Goal: Task Accomplishment & Management: Complete application form

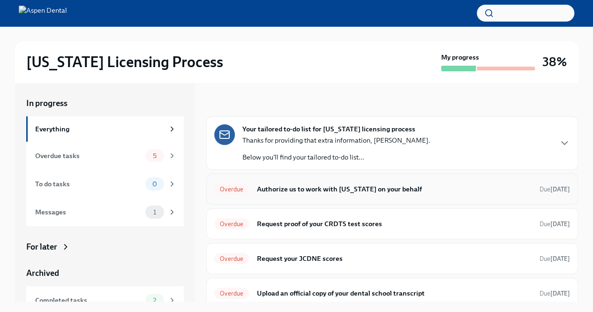
scroll to position [39, 0]
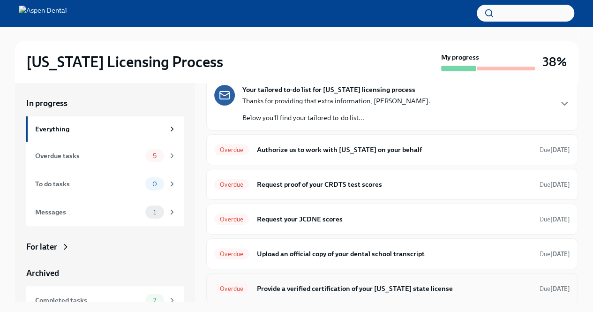
click at [308, 289] on h6 "Provide a verified certification of your [US_STATE] state license" at bounding box center [394, 288] width 276 height 10
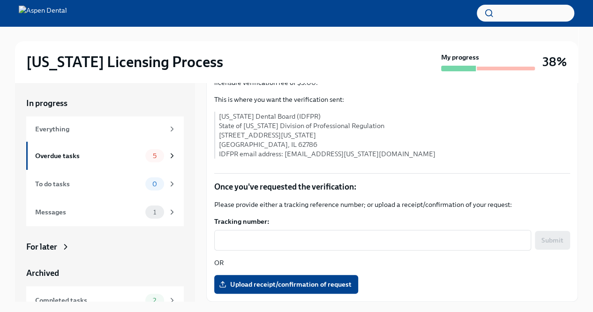
scroll to position [18, 0]
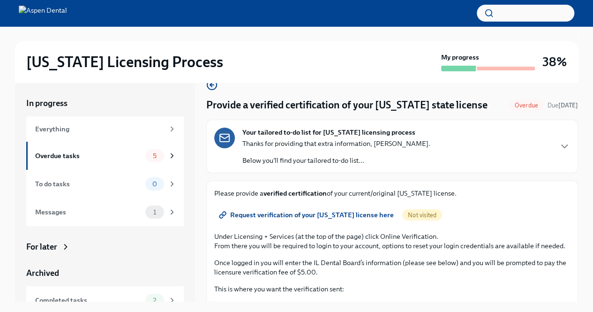
click at [294, 219] on span "Request verification of your [US_STATE] license here" at bounding box center [307, 214] width 173 height 9
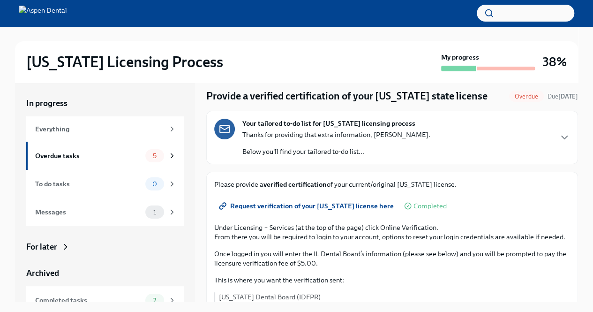
scroll to position [113, 0]
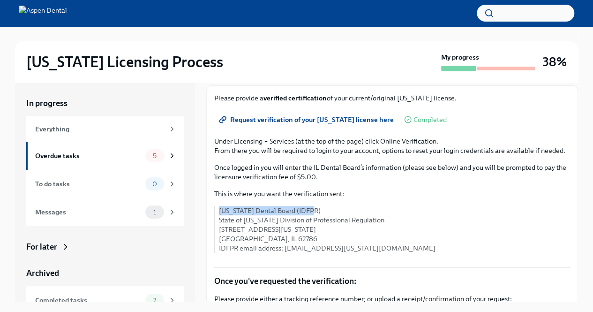
drag, startPoint x: 304, startPoint y: 232, endPoint x: 211, endPoint y: 232, distance: 93.8
click at [211, 232] on div "Please provide a verified certification of your current/original [US_STATE] lic…" at bounding box center [392, 240] width 372 height 310
copy p "[US_STATE] Dental Board (IDFPR)"
click at [317, 253] on p "[US_STATE] Dental Board (IDFPR) State of [US_STATE] Division of Professional Re…" at bounding box center [394, 229] width 351 height 47
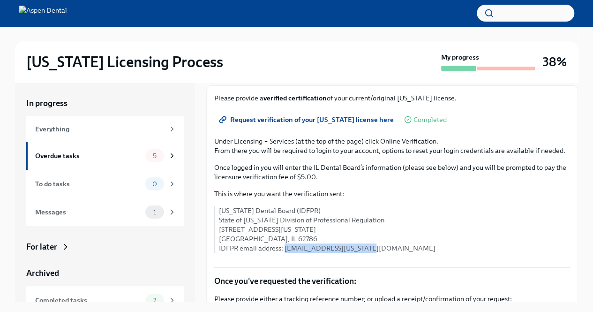
drag, startPoint x: 375, startPoint y: 270, endPoint x: 285, endPoint y: 269, distance: 90.0
click at [285, 253] on p "[US_STATE] Dental Board (IDFPR) State of [US_STATE] Division of Professional Re…" at bounding box center [394, 229] width 351 height 47
copy p "[EMAIL_ADDRESS][US_STATE][DOMAIN_NAME]"
click at [369, 241] on p "[US_STATE] Dental Board (IDFPR) State of [US_STATE] Division of Professional Re…" at bounding box center [394, 229] width 351 height 47
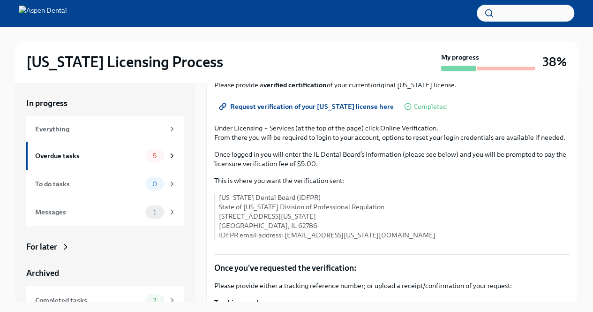
click at [286, 240] on p "[US_STATE] Dental Board (IDFPR) State of [US_STATE] Division of Professional Re…" at bounding box center [394, 216] width 351 height 47
click at [333, 240] on p "[US_STATE] Dental Board (IDFPR) State of [US_STATE] Division of Professional Re…" at bounding box center [394, 216] width 351 height 47
drag, startPoint x: 333, startPoint y: 240, endPoint x: 220, endPoint y: 237, distance: 113.5
click at [220, 237] on p "[US_STATE] Dental Board (IDFPR) State of [US_STATE] Division of Professional Re…" at bounding box center [394, 216] width 351 height 47
copy p "[STREET_ADDRESS][US_STATE]"
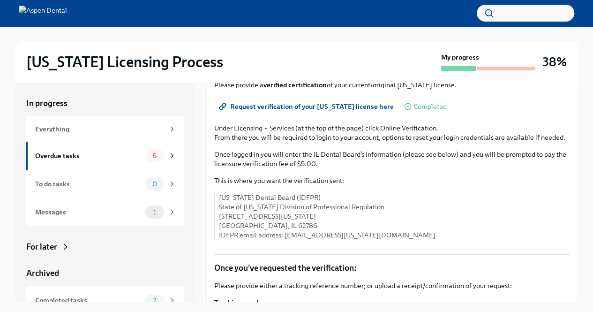
click at [409, 109] on circle at bounding box center [408, 106] width 6 height 6
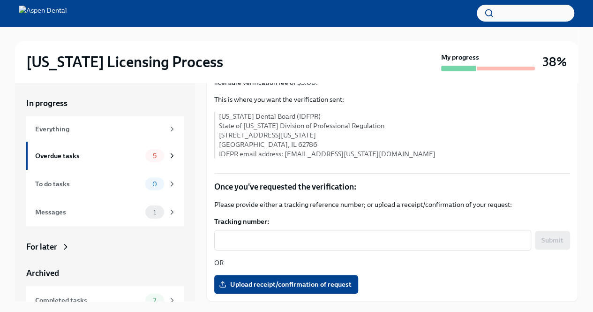
scroll to position [230, 0]
click at [291, 283] on span "Upload receipt/confirmation of request" at bounding box center [286, 283] width 131 height 9
click at [0, 0] on input "Upload receipt/confirmation of request" at bounding box center [0, 0] width 0 height 0
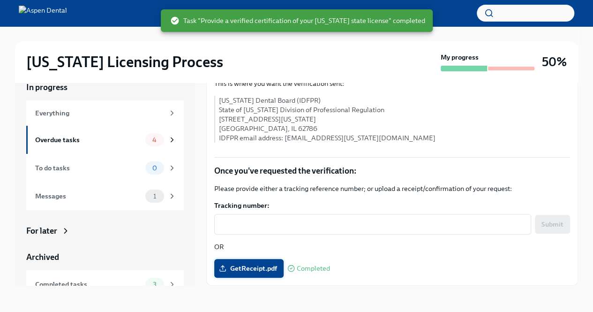
click at [252, 267] on span "GetReceipt.pdf" at bounding box center [249, 268] width 56 height 9
click at [0, 0] on input "GetReceipt.pdf" at bounding box center [0, 0] width 0 height 0
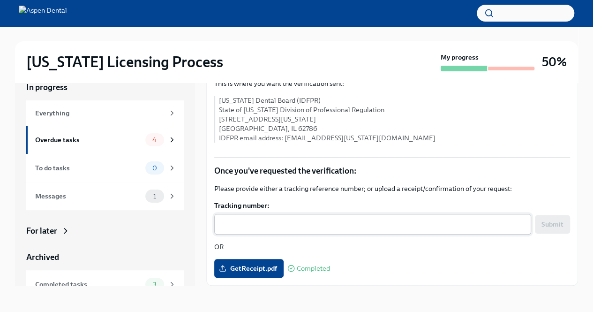
click at [503, 233] on div "x ​" at bounding box center [372, 224] width 317 height 21
click at [99, 142] on div "Overdue tasks" at bounding box center [88, 140] width 106 height 10
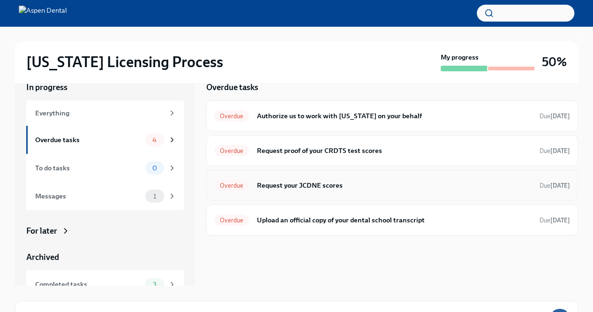
click at [350, 187] on h6 "Request your JCDNE scores" at bounding box center [394, 185] width 276 height 10
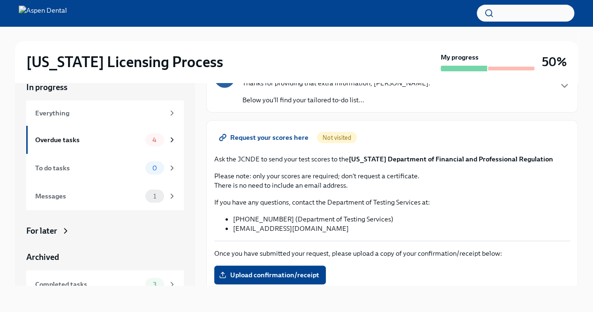
scroll to position [56, 0]
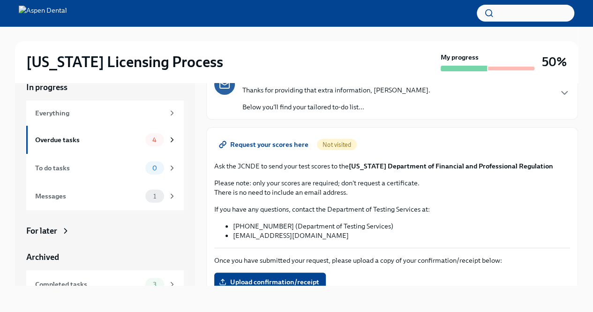
click at [258, 138] on link "Request your scores here" at bounding box center [264, 144] width 101 height 19
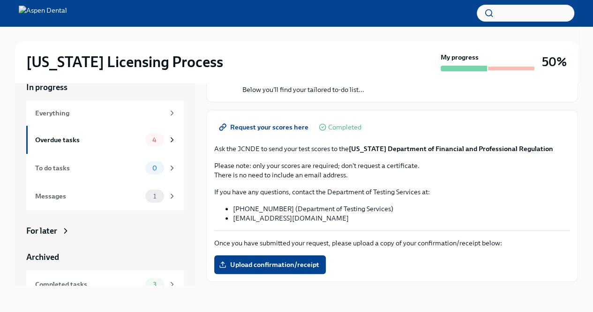
scroll to position [72, 0]
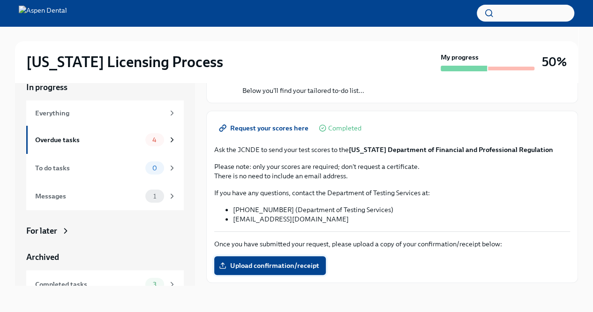
click at [259, 264] on span "Upload confirmation/receipt" at bounding box center [270, 265] width 98 height 9
click at [0, 0] on input "Upload confirmation/receipt" at bounding box center [0, 0] width 0 height 0
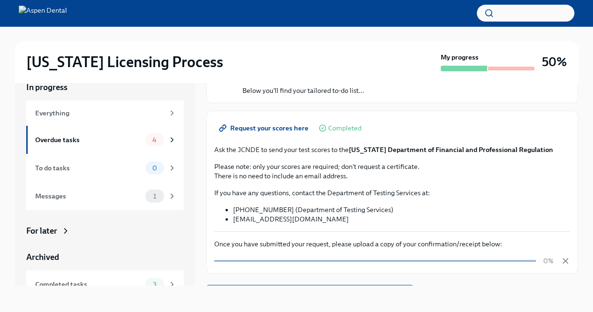
scroll to position [89, 0]
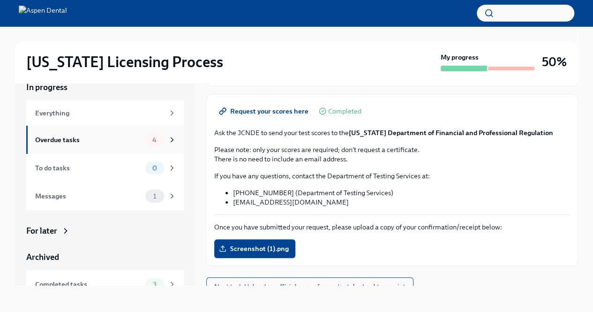
click at [95, 136] on div "Overdue tasks" at bounding box center [88, 140] width 106 height 10
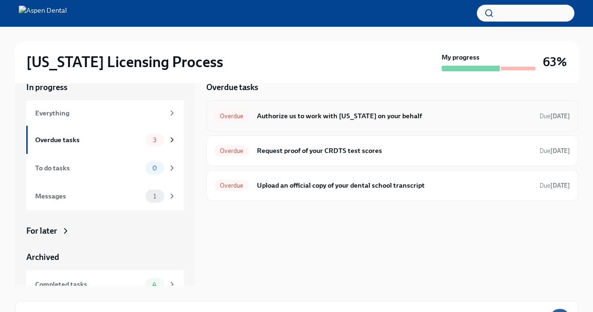
click at [309, 117] on h6 "Authorize us to work with [US_STATE] on your behalf" at bounding box center [394, 116] width 276 height 10
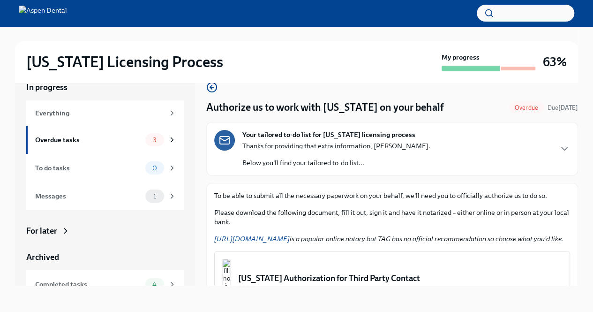
scroll to position [110, 0]
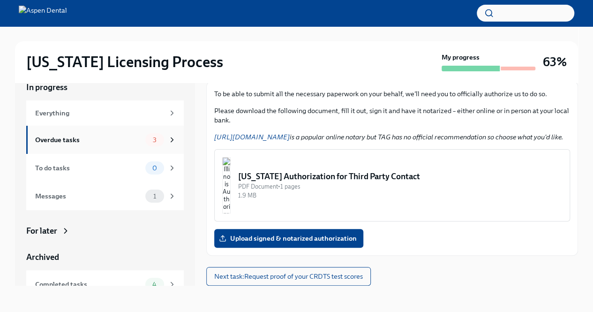
click at [102, 137] on div "Overdue tasks" at bounding box center [88, 140] width 106 height 10
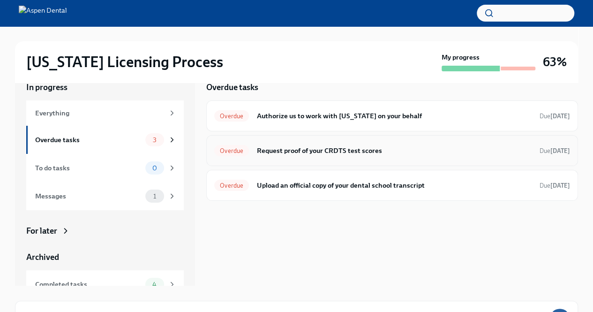
click at [300, 151] on h6 "Request proof of your CRDTS test scores" at bounding box center [394, 150] width 276 height 10
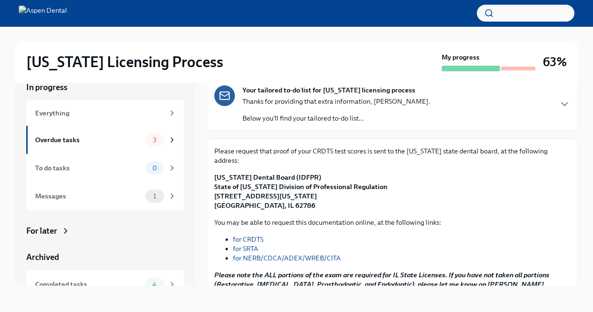
scroll to position [45, 0]
click at [253, 234] on link "for CRDTS" at bounding box center [248, 238] width 30 height 8
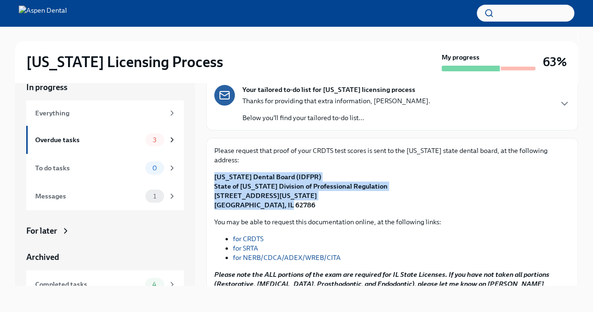
drag, startPoint x: 278, startPoint y: 196, endPoint x: 211, endPoint y: 166, distance: 73.6
click at [211, 166] on div "Please request that proof of your CRDTS test scores is sent to the [US_STATE] s…" at bounding box center [392, 243] width 372 height 211
click at [312, 173] on strong "[US_STATE] Dental Board (IDFPR) State of [US_STATE] Division of Professional Re…" at bounding box center [300, 191] width 173 height 37
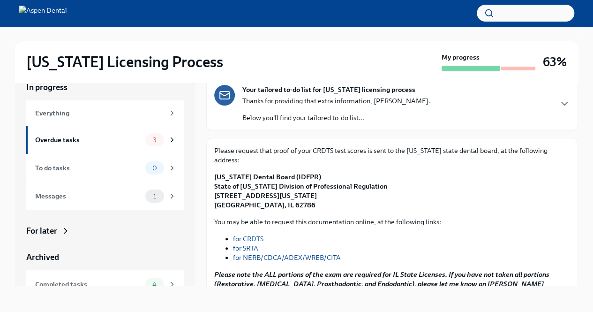
click at [309, 172] on p "[US_STATE] Dental Board (IDFPR) State of [US_STATE] Division of Professional Re…" at bounding box center [392, 191] width 356 height 38
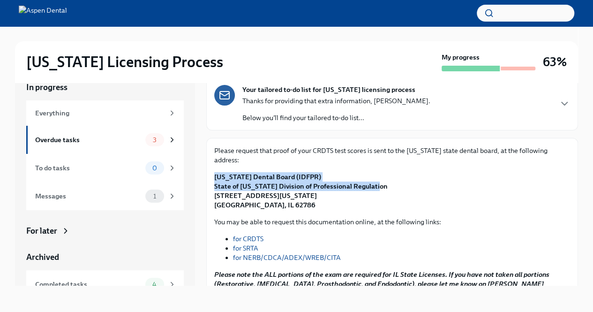
drag, startPoint x: 373, startPoint y: 177, endPoint x: 207, endPoint y: 171, distance: 165.6
click at [207, 171] on div "Please request that proof of your CRDTS test scores is sent to the [US_STATE] s…" at bounding box center [392, 243] width 372 height 211
copy strong "[US_STATE] Dental Board (IDFPR) State of [US_STATE] Division of Professional Re…"
click at [314, 172] on p "[US_STATE] Dental Board (IDFPR) State of [US_STATE] Division of Professional Re…" at bounding box center [392, 191] width 356 height 38
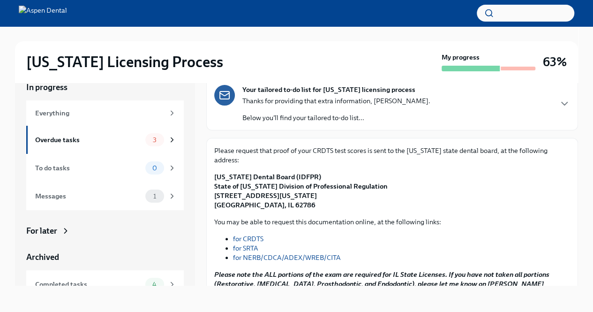
drag, startPoint x: 323, startPoint y: 186, endPoint x: 213, endPoint y: 184, distance: 109.7
click at [213, 184] on div "Please request that proof of your CRDTS test scores is sent to the [US_STATE] s…" at bounding box center [392, 243] width 372 height 211
copy strong "[STREET_ADDRESS][US_STATE]"
click at [295, 198] on p "[US_STATE] Dental Board (IDFPR) State of [US_STATE] Division of Professional Re…" at bounding box center [392, 191] width 356 height 38
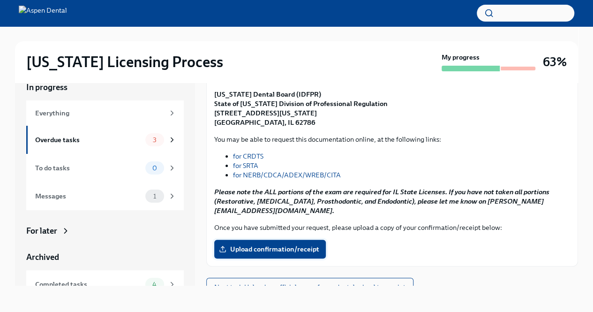
click at [266, 244] on span "Upload confirmation/receipt" at bounding box center [270, 248] width 98 height 9
click at [0, 0] on input "Upload confirmation/receipt" at bounding box center [0, 0] width 0 height 0
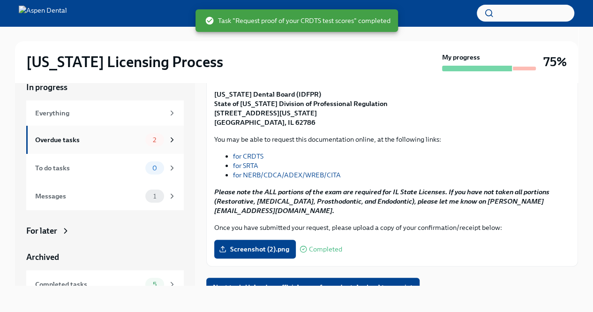
click at [100, 143] on div "Overdue tasks" at bounding box center [88, 140] width 106 height 10
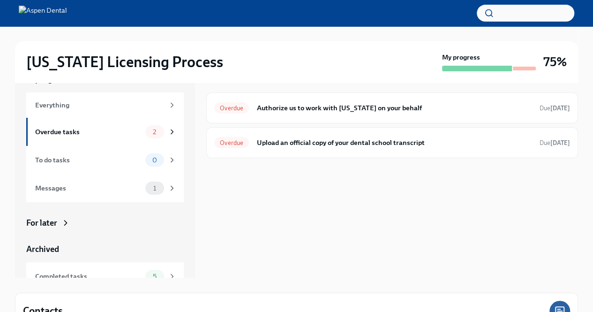
scroll to position [2, 0]
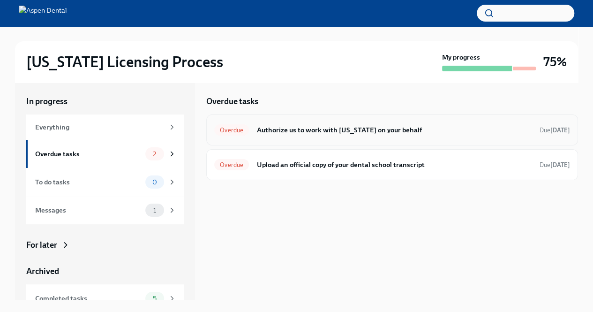
click at [280, 130] on h6 "Authorize us to work with [US_STATE] on your behalf" at bounding box center [394, 130] width 276 height 10
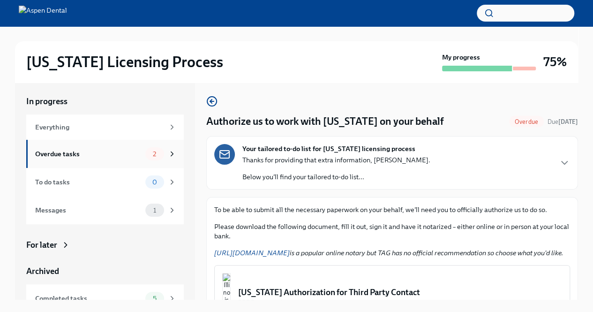
click at [57, 156] on div "Overdue tasks" at bounding box center [88, 154] width 106 height 10
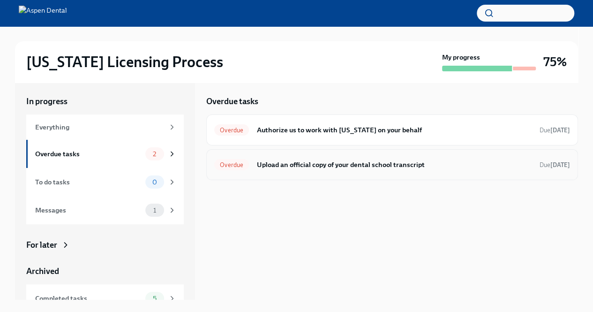
click at [285, 170] on div "Overdue Upload an official copy of your dental school transcript Due [DATE]" at bounding box center [392, 164] width 356 height 15
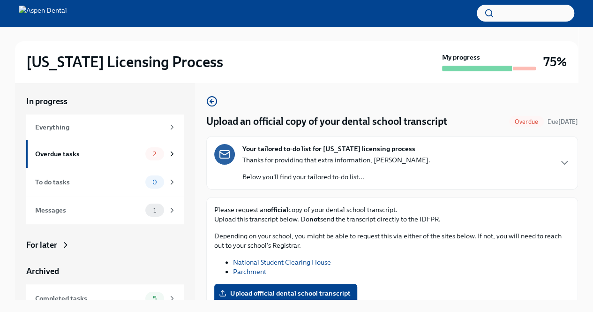
scroll to position [10, 0]
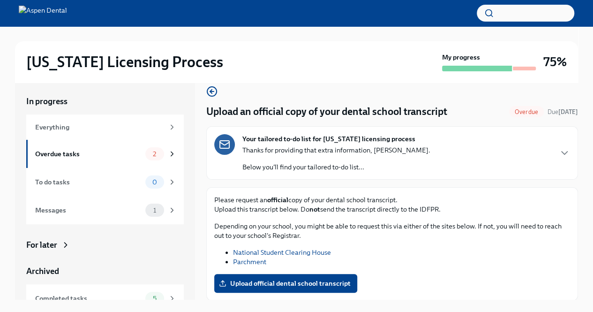
click at [289, 251] on link "National Student Clearing House" at bounding box center [282, 252] width 98 height 8
click at [248, 259] on link "Parchment" at bounding box center [249, 261] width 33 height 8
click at [275, 251] on link "National Student Clearing House" at bounding box center [282, 252] width 98 height 8
click at [251, 259] on link "Parchment" at bounding box center [249, 261] width 33 height 8
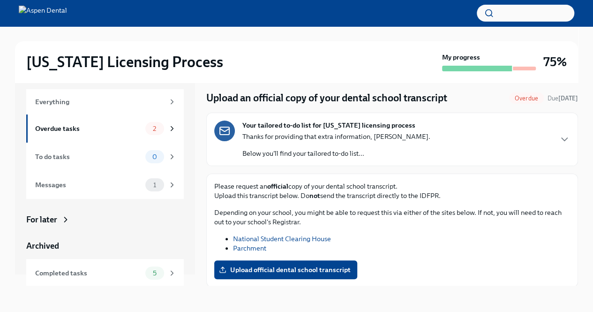
scroll to position [0, 0]
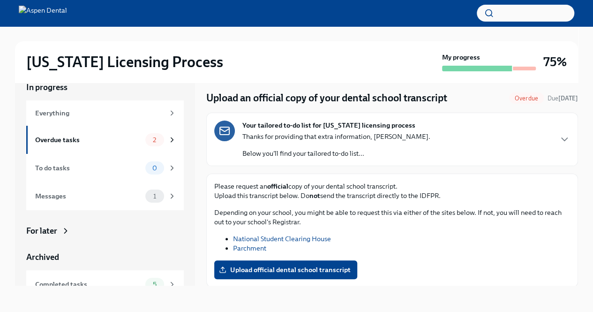
click at [391, 151] on p "Below you'll find your tailored to-do list..." at bounding box center [336, 153] width 188 height 9
